Goal: Task Accomplishment & Management: Use online tool/utility

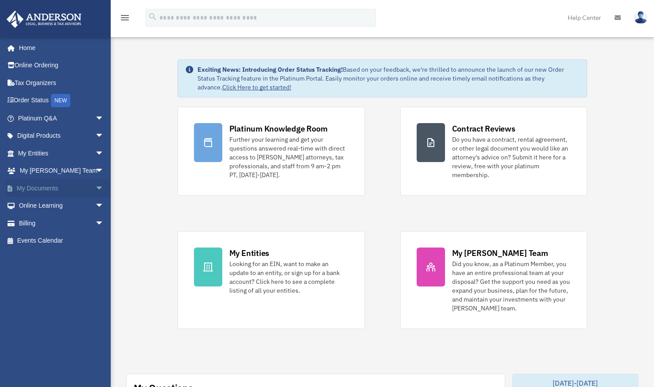
click at [49, 187] on link "My Documents arrow_drop_down" at bounding box center [61, 188] width 111 height 18
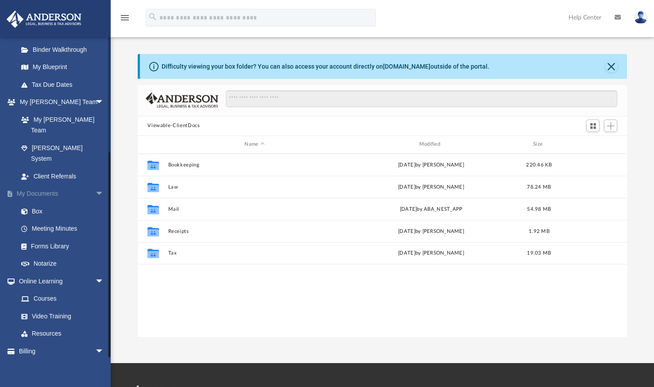
scroll to position [174, 0]
click at [39, 202] on link "Box" at bounding box center [64, 211] width 105 height 18
click at [596, 128] on span "Switch to Grid View" at bounding box center [593, 126] width 8 height 8
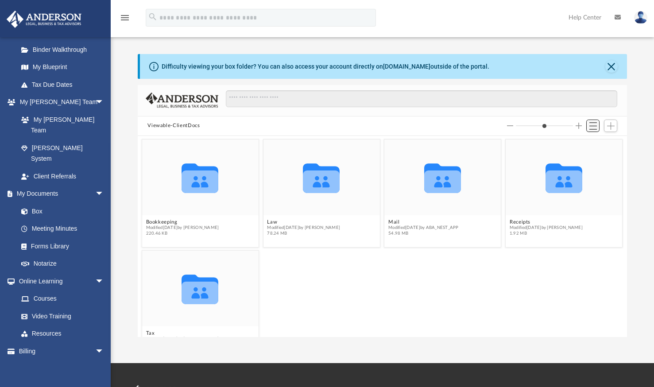
scroll to position [194, 482]
drag, startPoint x: 590, startPoint y: 132, endPoint x: 326, endPoint y: 185, distance: 269.3
click at [326, 185] on icon "grid" at bounding box center [321, 178] width 37 height 30
click at [282, 229] on span "Modified Fri Sep 12 2025 by Randall Ritchie" at bounding box center [304, 228] width 73 height 6
click at [319, 185] on icon "grid" at bounding box center [321, 178] width 37 height 30
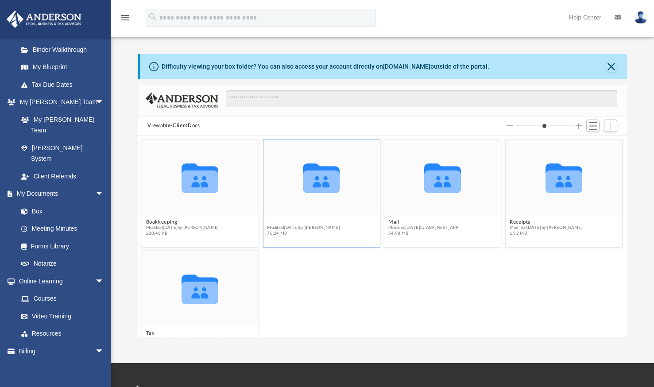
click at [271, 221] on button "Law" at bounding box center [304, 222] width 73 height 6
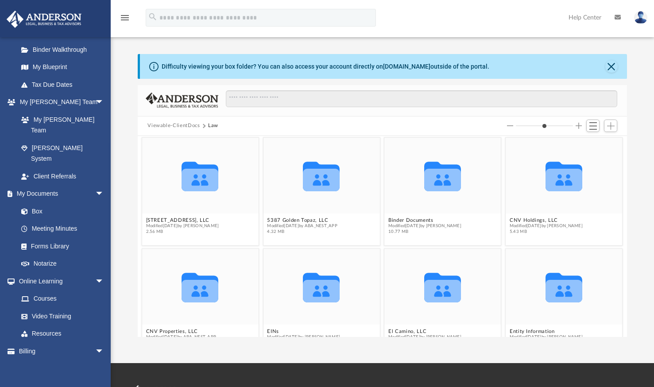
scroll to position [1, 0]
click at [611, 126] on span "Add" at bounding box center [611, 126] width 8 height 8
click at [604, 144] on li "Upload" at bounding box center [598, 143] width 28 height 9
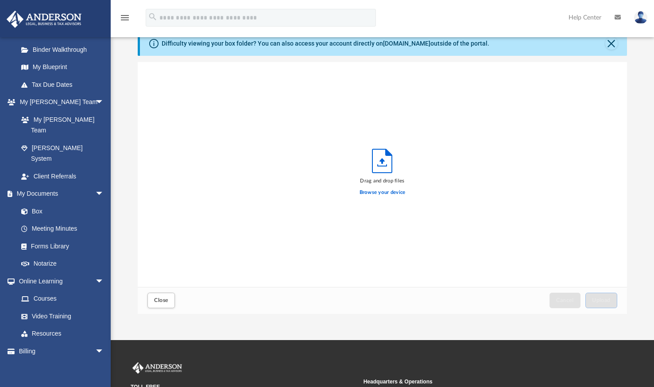
scroll to position [22, 0]
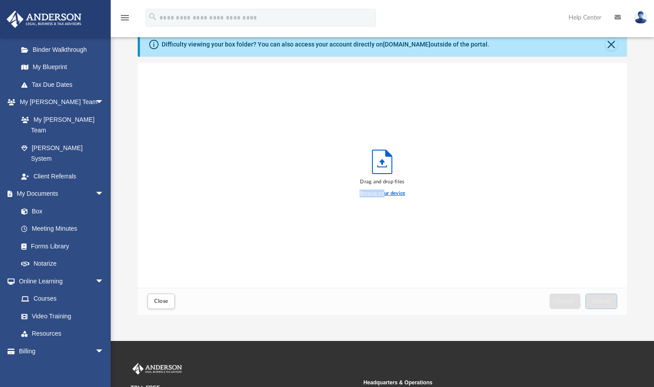
drag, startPoint x: 383, startPoint y: 196, endPoint x: 479, endPoint y: 184, distance: 97.3
click at [479, 184] on div "Drag and drop files Browse your device" at bounding box center [382, 175] width 489 height 225
click at [397, 194] on label "Browse your device" at bounding box center [383, 194] width 46 height 8
click at [0, 0] on input "Browse your device" at bounding box center [0, 0] width 0 height 0
click at [386, 194] on label "Browse your device" at bounding box center [383, 194] width 46 height 8
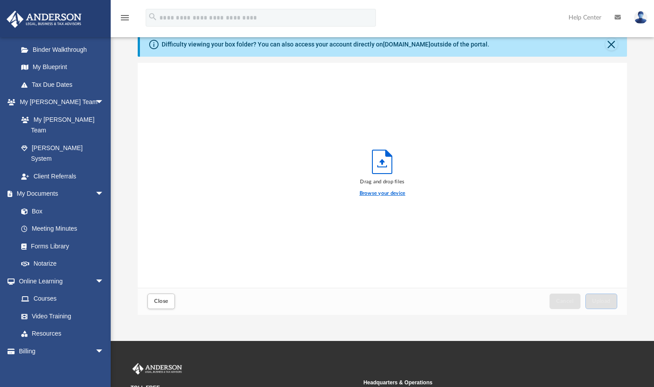
click at [0, 0] on input "Browse your device" at bounding box center [0, 0] width 0 height 0
click at [384, 162] on icon "Upload" at bounding box center [382, 162] width 5 height 6
drag, startPoint x: 383, startPoint y: 183, endPoint x: 528, endPoint y: 113, distance: 161.0
click at [528, 113] on div "Viewable-ClientDocs Law Collaborated Folder 2188 Skyline Heights, LLC Modified …" at bounding box center [382, 189] width 489 height 252
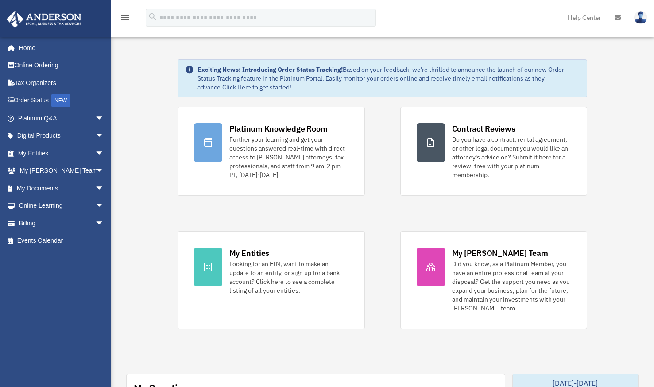
drag, startPoint x: 86, startPoint y: 312, endPoint x: 76, endPoint y: 282, distance: 31.8
click at [76, 282] on div "[EMAIL_ADDRESS][DOMAIN_NAME] Sign Out [EMAIL_ADDRESS][DOMAIN_NAME] Home Online …" at bounding box center [58, 197] width 117 height 321
click at [47, 189] on link "My Documents arrow_drop_down" at bounding box center [61, 188] width 111 height 18
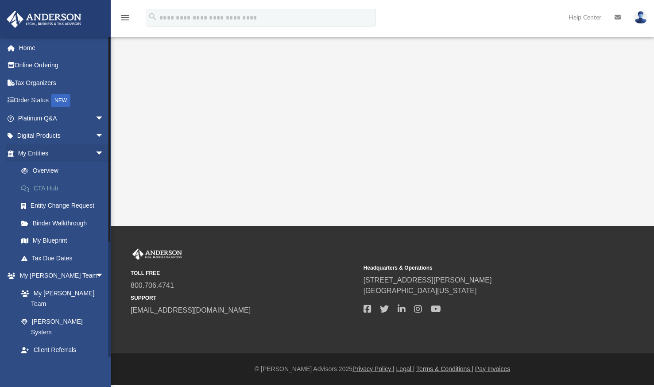
drag, startPoint x: 0, startPoint y: 0, endPoint x: 47, endPoint y: 189, distance: 195.0
click at [47, 189] on div "chong2@me.com Sign Out chong2@me.com Home Online Ordering Tax Organizers Order …" at bounding box center [55, 230] width 111 height 387
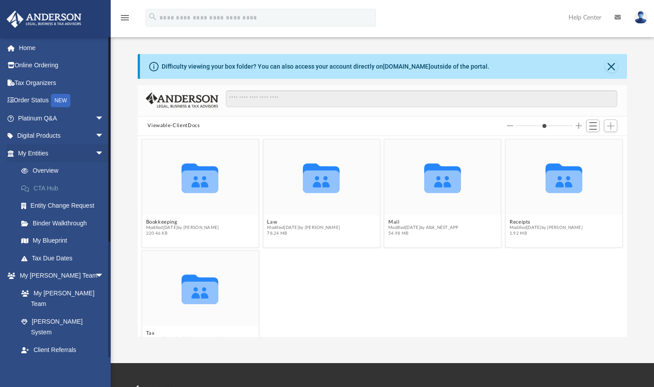
scroll to position [194, 482]
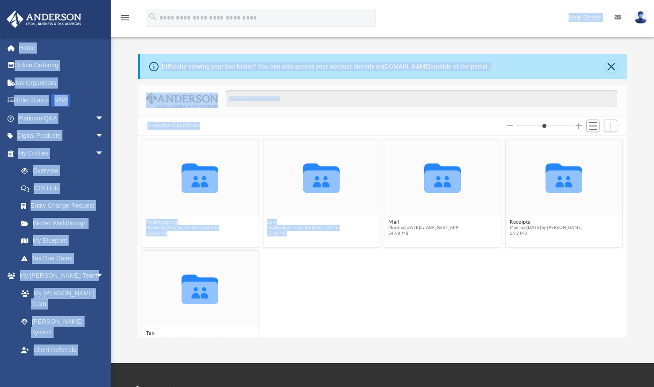
drag, startPoint x: 437, startPoint y: 159, endPoint x: 473, endPoint y: 32, distance: 132.5
click at [473, 32] on div "menu search Site Menu add chong2@me.com My Profile Reset Password Logout Help C…" at bounding box center [327, 181] width 654 height 363
click at [117, 55] on div "Difficulty viewing your box folder? You can also access your account directly o…" at bounding box center [382, 195] width 543 height 283
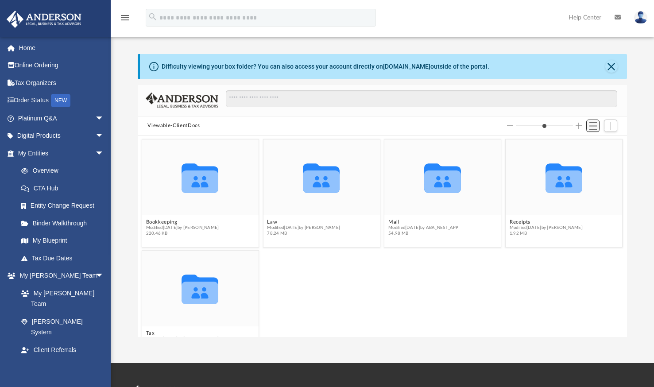
click at [593, 125] on span "Switch to List View" at bounding box center [593, 126] width 8 height 8
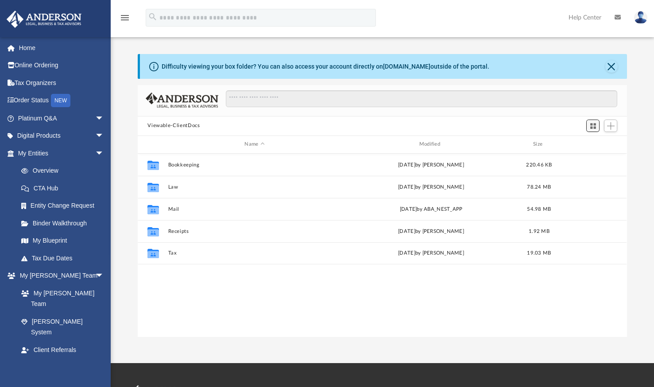
click at [593, 124] on span "Switch to Grid View" at bounding box center [593, 126] width 8 height 8
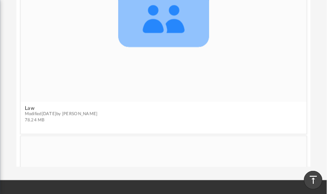
scroll to position [271, 0]
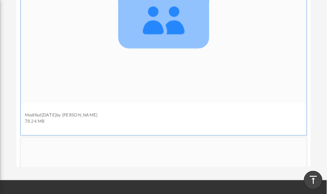
click at [30, 108] on figure "Collaborated Folder Law Modified Fri Sep 12 2025 by Randall Ritchie 78.24 MB" at bounding box center [164, 22] width 286 height 210
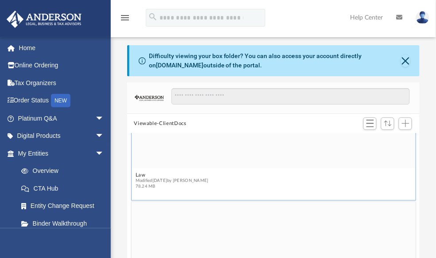
scroll to position [394, 0]
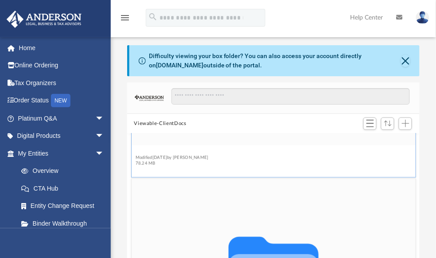
click at [140, 149] on button "Law" at bounding box center [171, 152] width 73 height 6
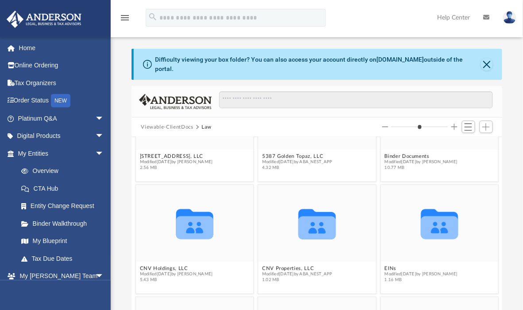
scroll to position [0, 0]
